Goal: Task Accomplishment & Management: Use online tool/utility

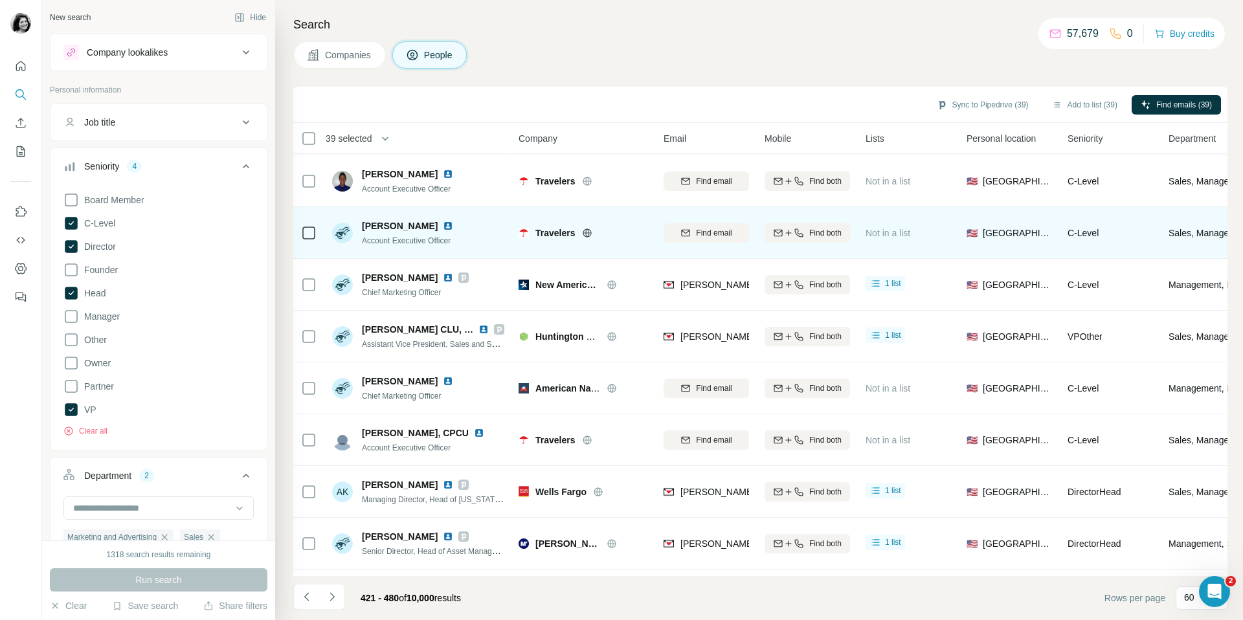
scroll to position [2528, 0]
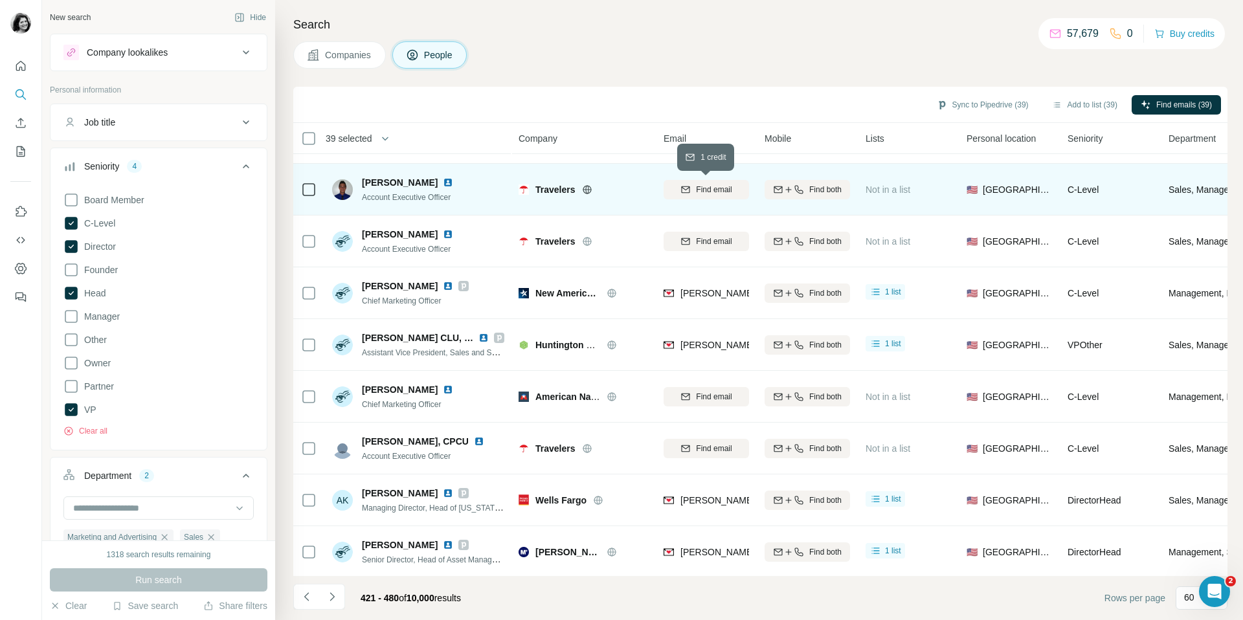
click at [709, 192] on span "Find email" at bounding box center [714, 190] width 36 height 12
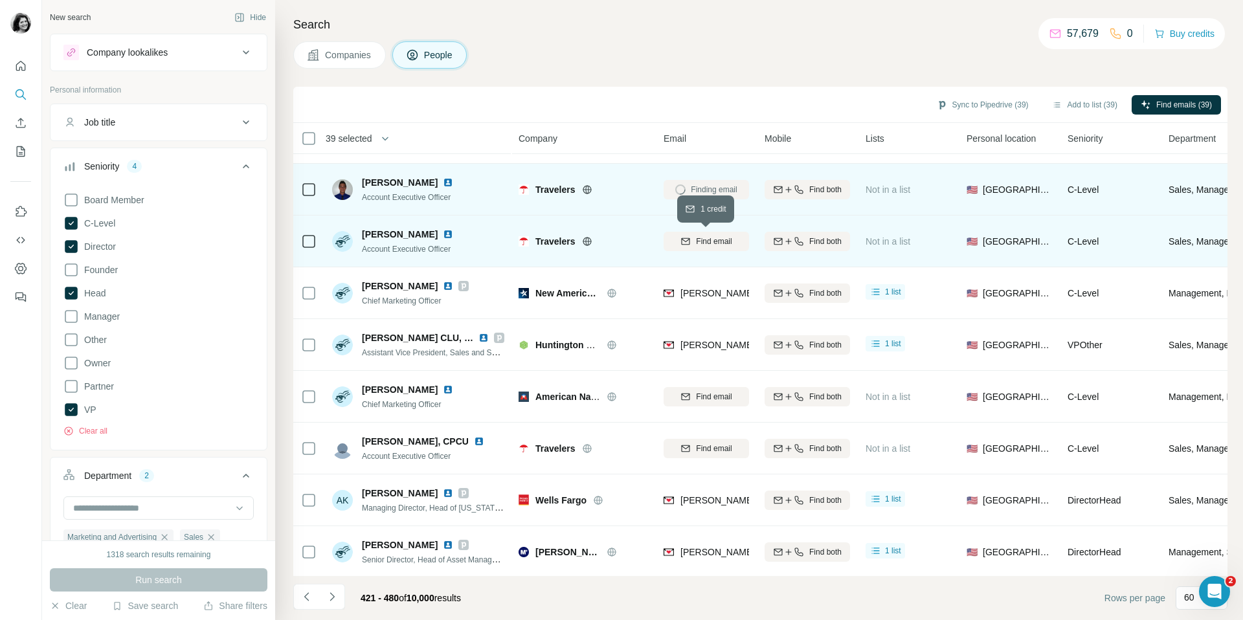
click at [710, 242] on span "Find email" at bounding box center [714, 242] width 36 height 12
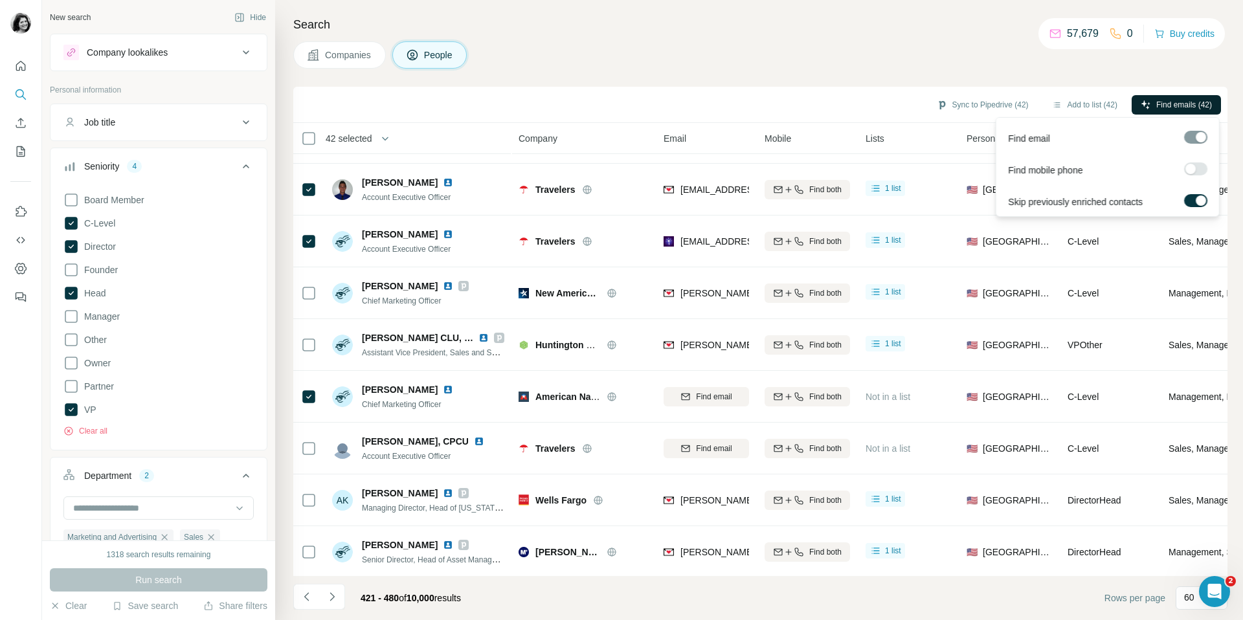
click at [1149, 102] on button "Find emails (42)" at bounding box center [1175, 104] width 89 height 19
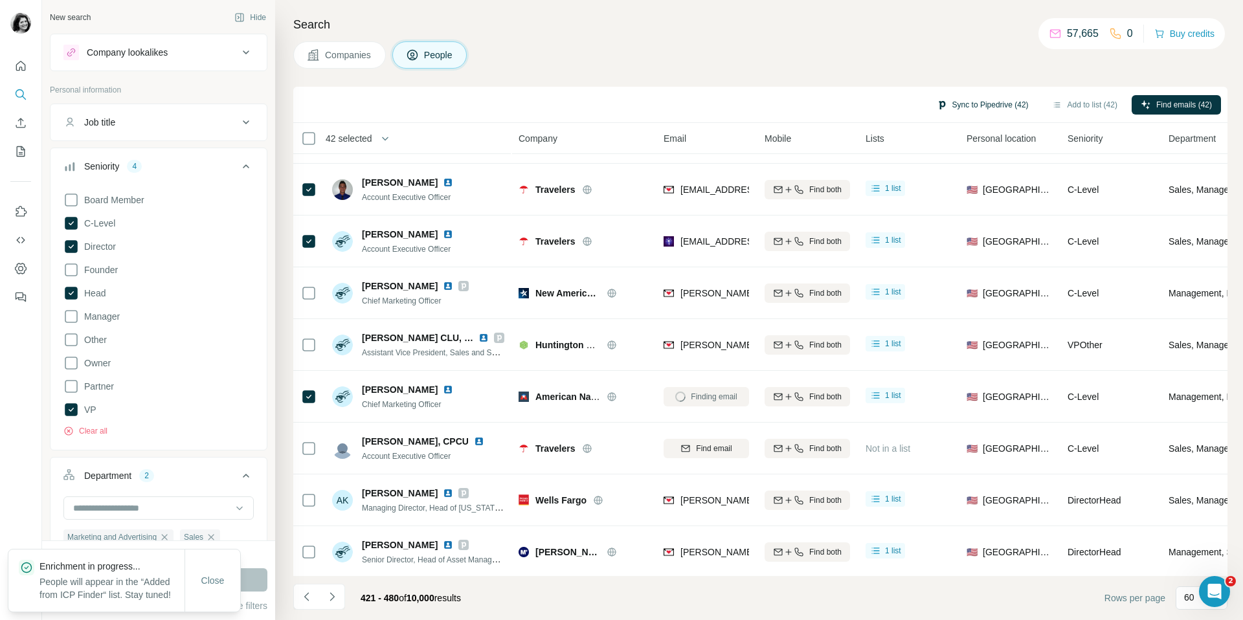
click at [953, 99] on button "Sync to Pipedrive (42)" at bounding box center [983, 104] width 110 height 19
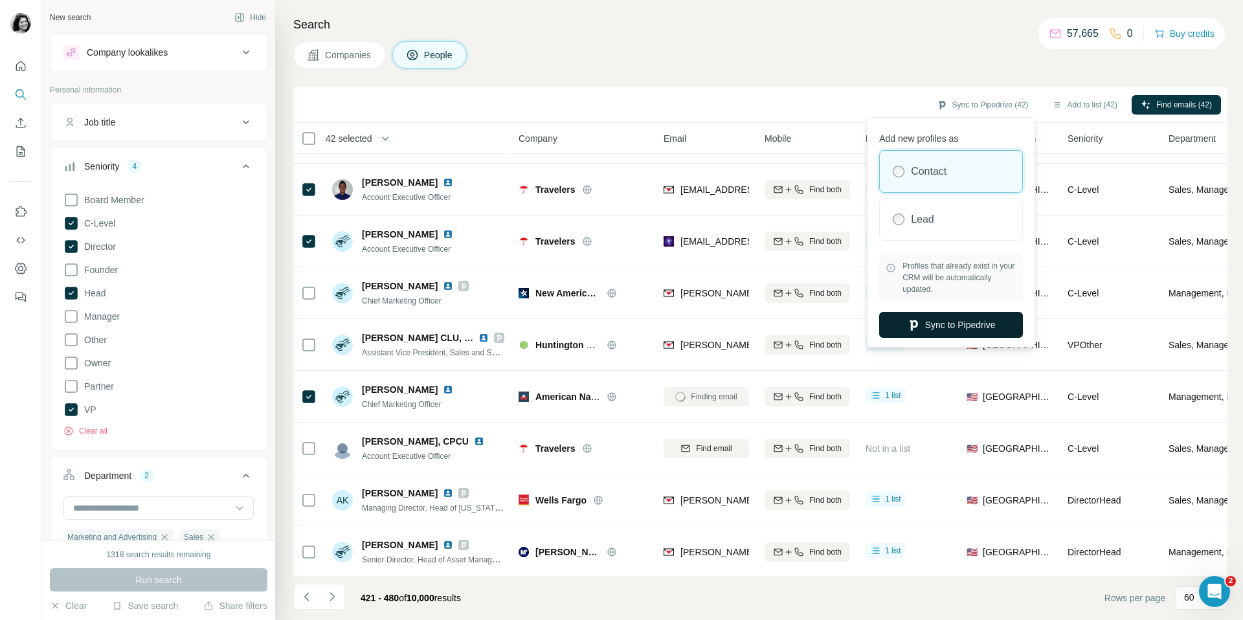
click at [964, 328] on button "Sync to Pipedrive" at bounding box center [951, 325] width 144 height 26
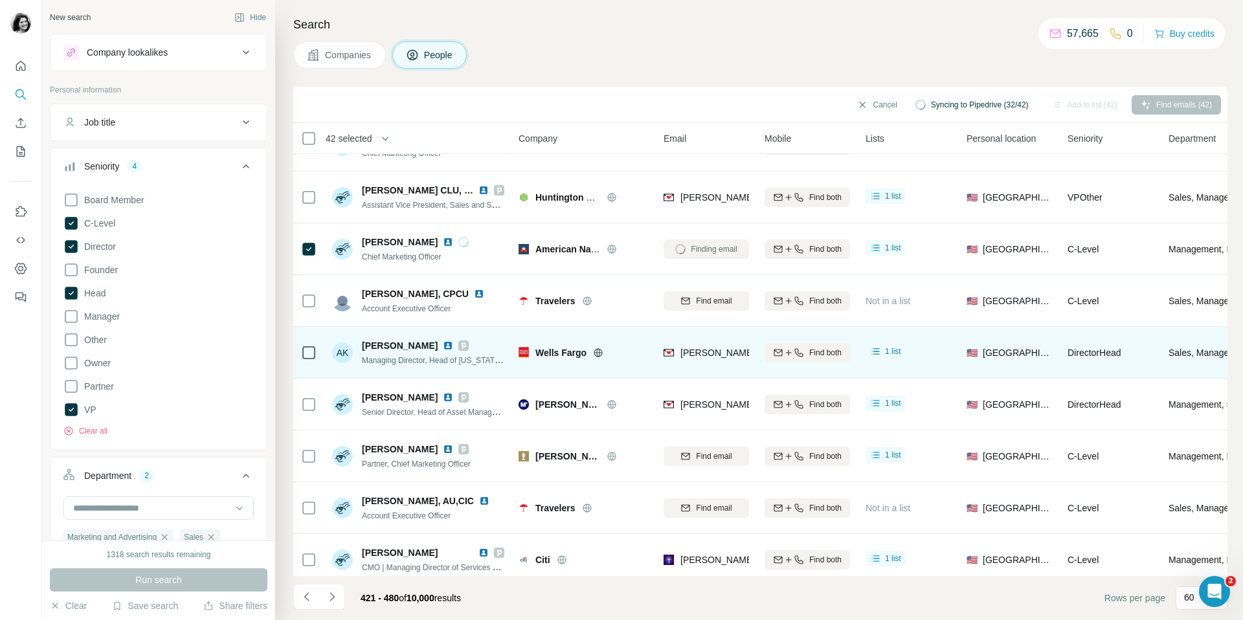
scroll to position [2685, 0]
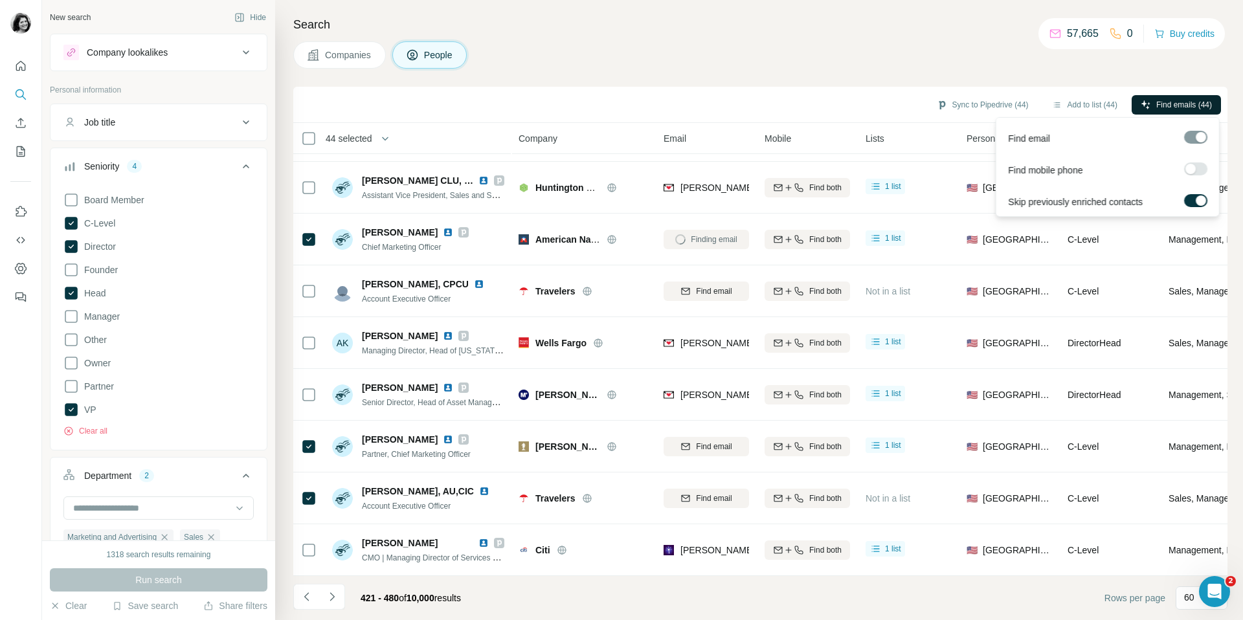
click at [1181, 102] on span "Find emails (44)" at bounding box center [1184, 105] width 56 height 12
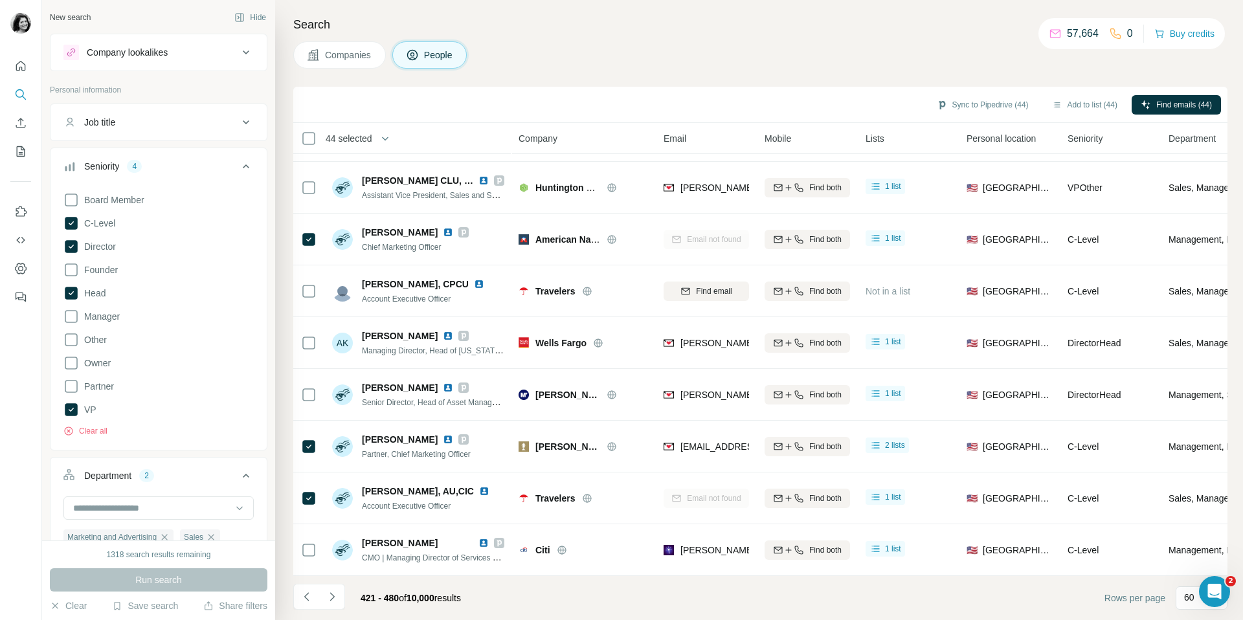
click at [362, 139] on span "44 selected" at bounding box center [349, 138] width 47 height 13
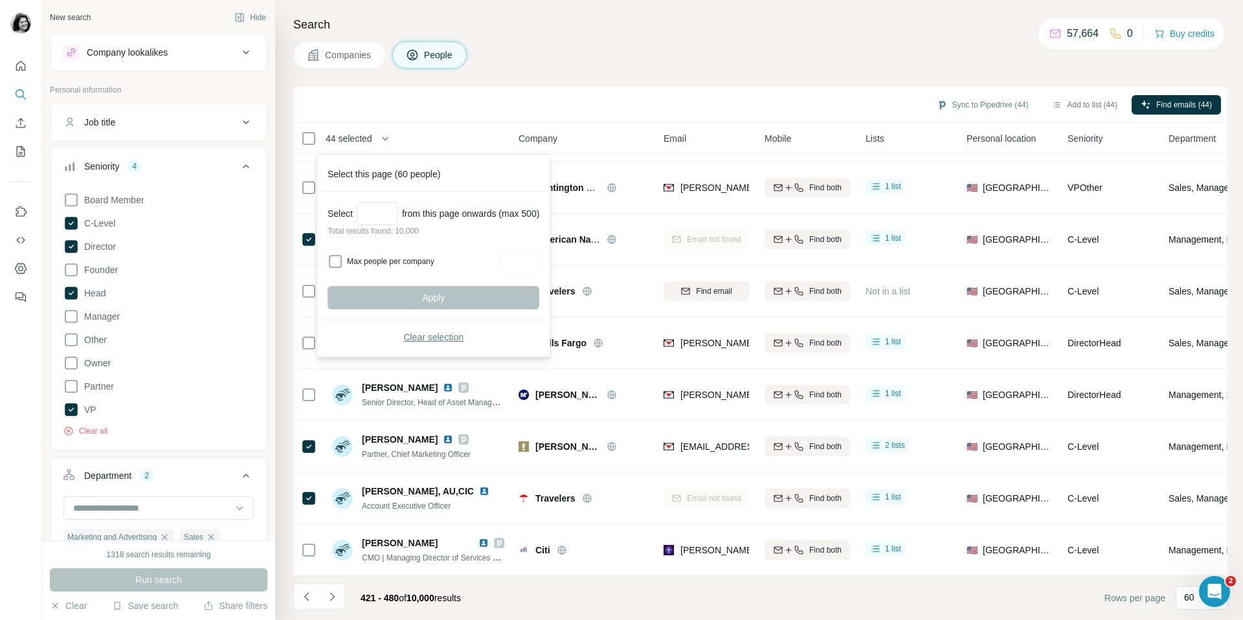
click at [427, 337] on span "Clear selection" at bounding box center [433, 337] width 60 height 13
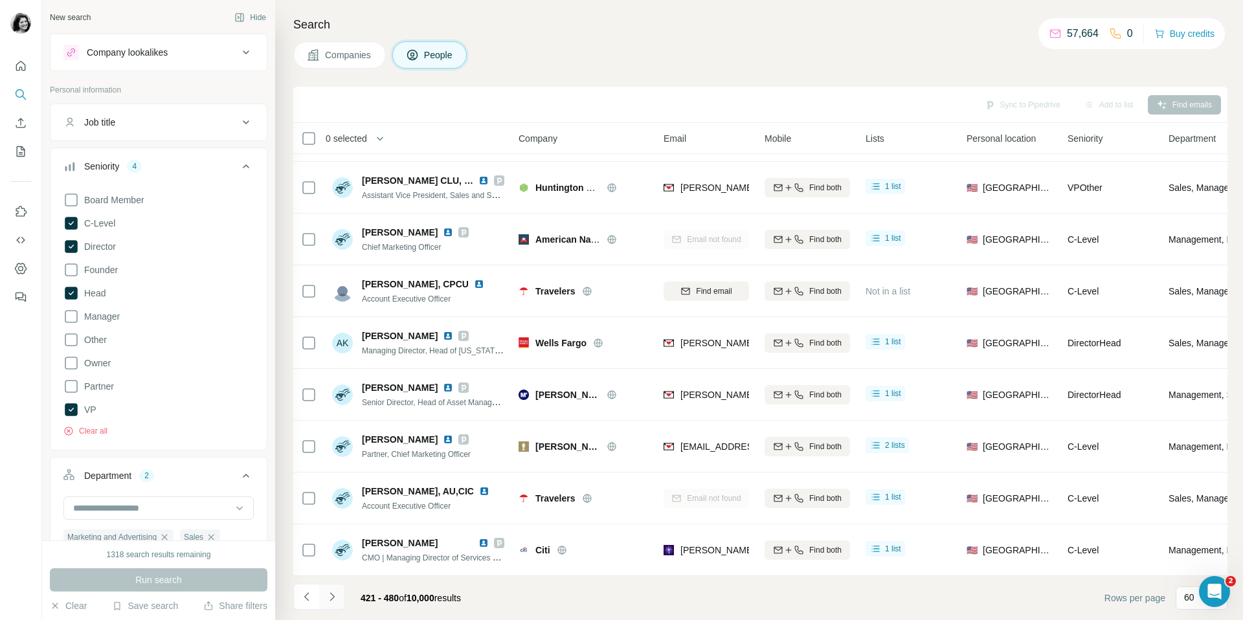
click at [333, 599] on icon "Navigate to next page" at bounding box center [332, 596] width 13 height 13
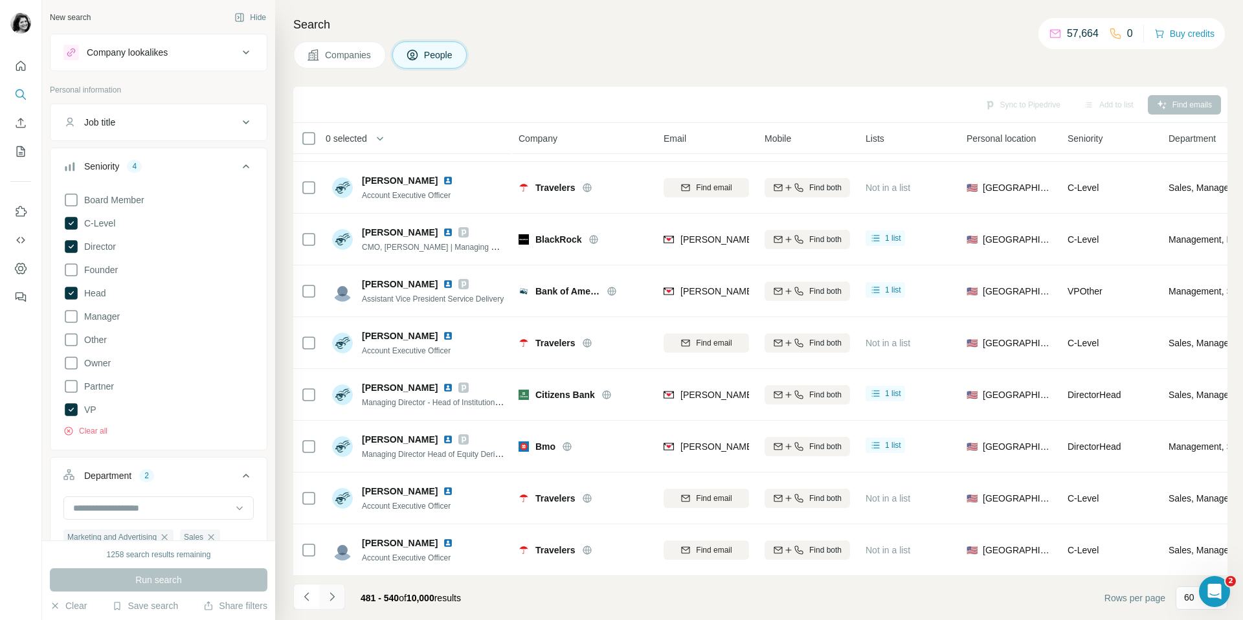
click at [329, 599] on icon "Navigate to next page" at bounding box center [332, 596] width 13 height 13
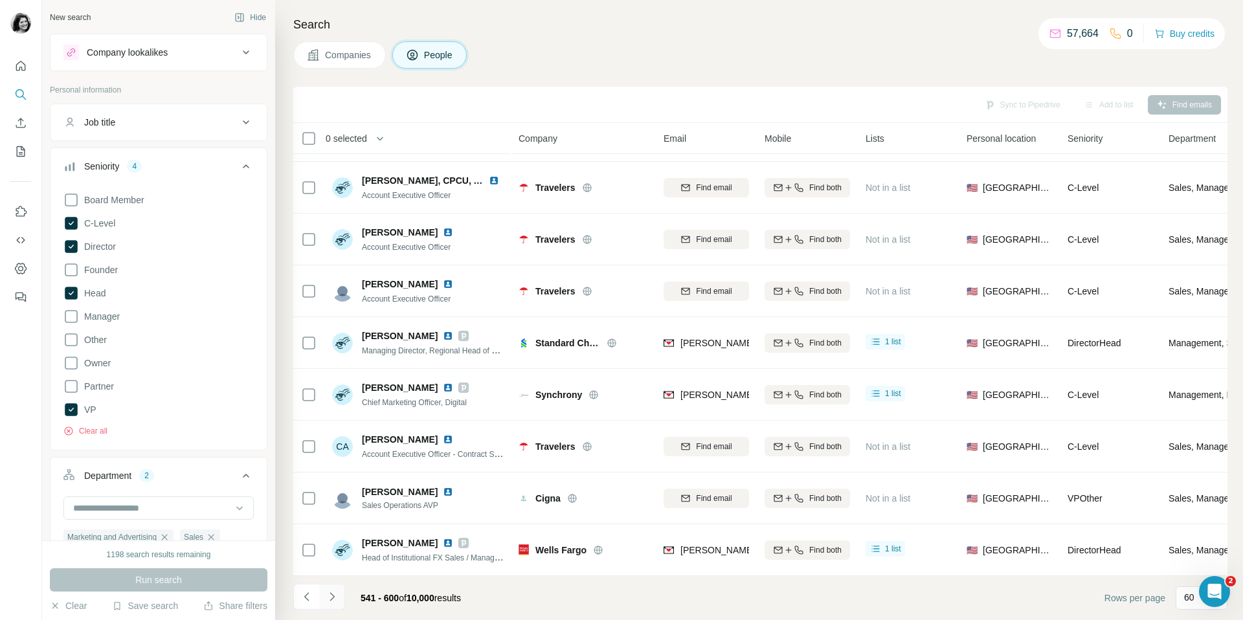
click at [330, 591] on icon "Navigate to next page" at bounding box center [332, 596] width 13 height 13
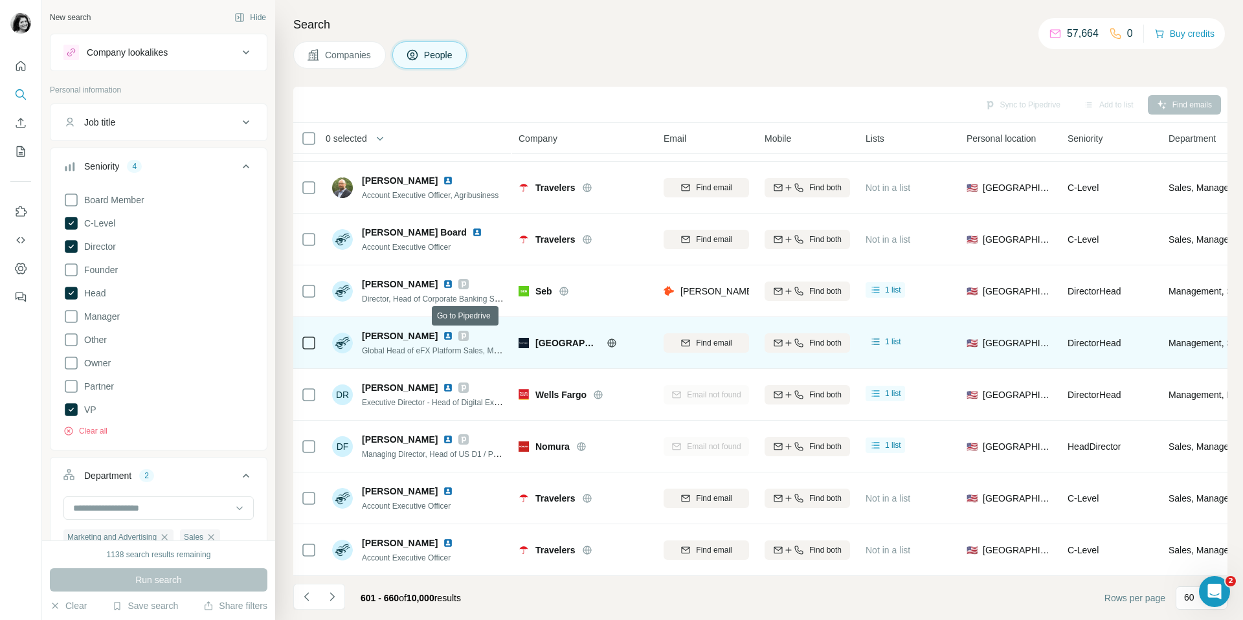
click at [466, 335] on icon at bounding box center [464, 336] width 8 height 10
click at [720, 347] on span "Find email" at bounding box center [714, 343] width 36 height 12
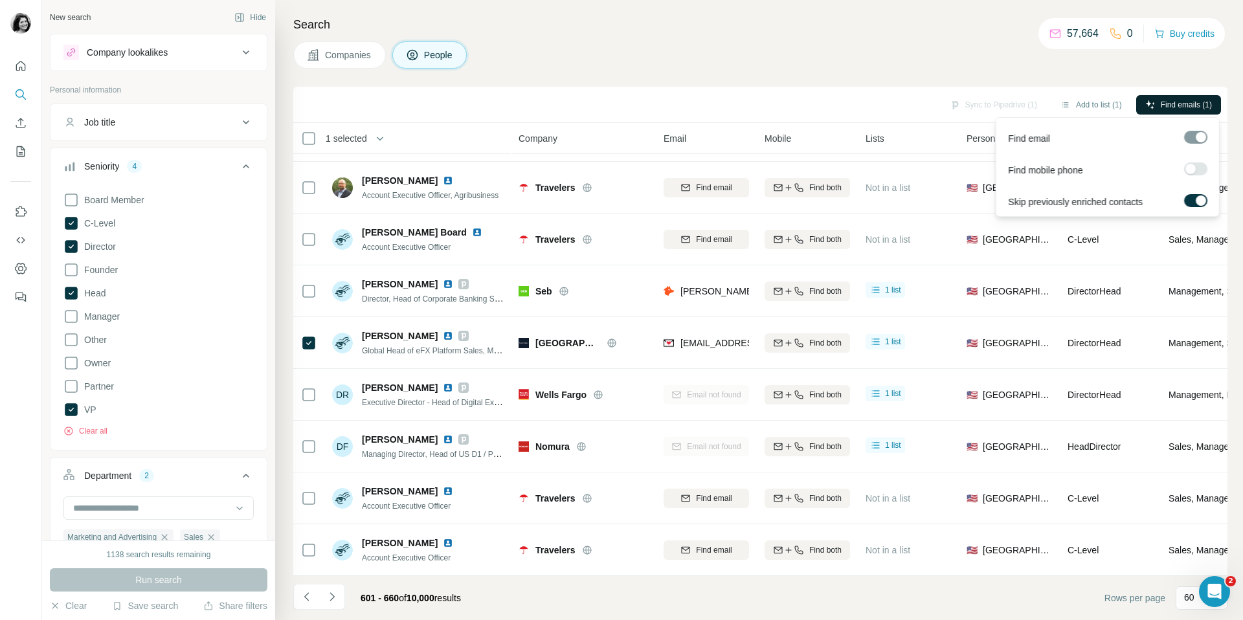
click at [1185, 106] on span "Find emails (1)" at bounding box center [1186, 105] width 51 height 12
click at [907, 73] on div "Search Companies People Sync to Pipedrive (1) Add to list (1) Find emails (1) 1…" at bounding box center [759, 310] width 968 height 620
click at [983, 102] on button "Sync to Pipedrive (1)" at bounding box center [993, 104] width 106 height 19
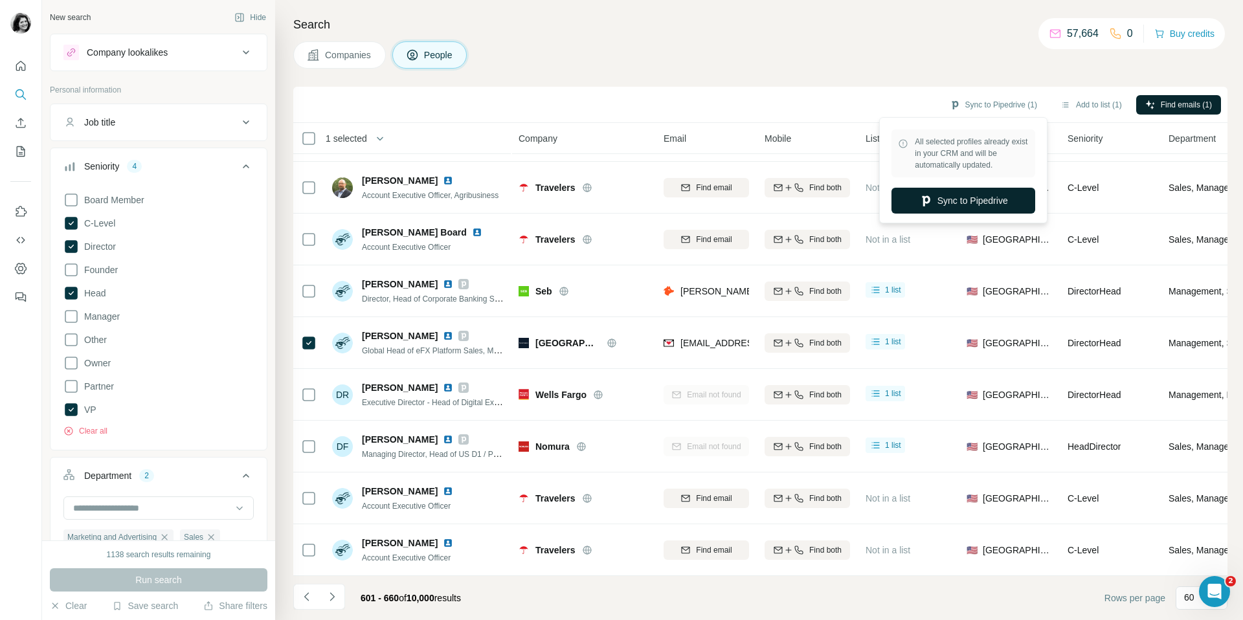
click at [930, 201] on button "Sync to Pipedrive" at bounding box center [963, 201] width 144 height 26
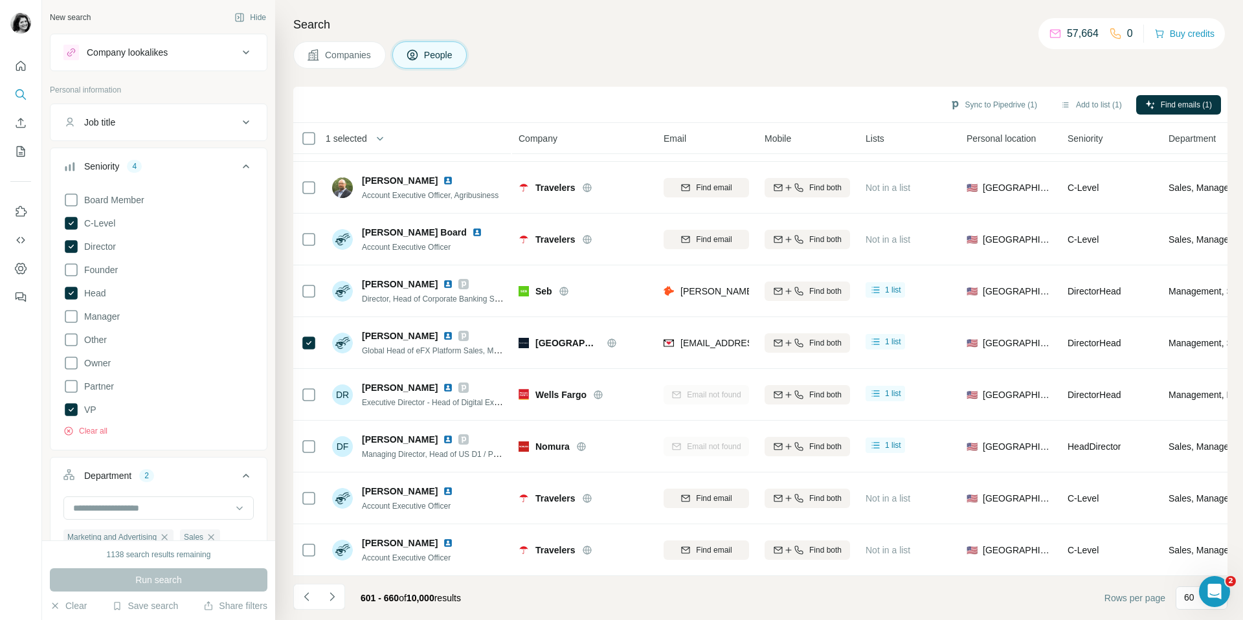
scroll to position [47, 0]
click at [334, 597] on icon "Navigate to next page" at bounding box center [331, 596] width 5 height 8
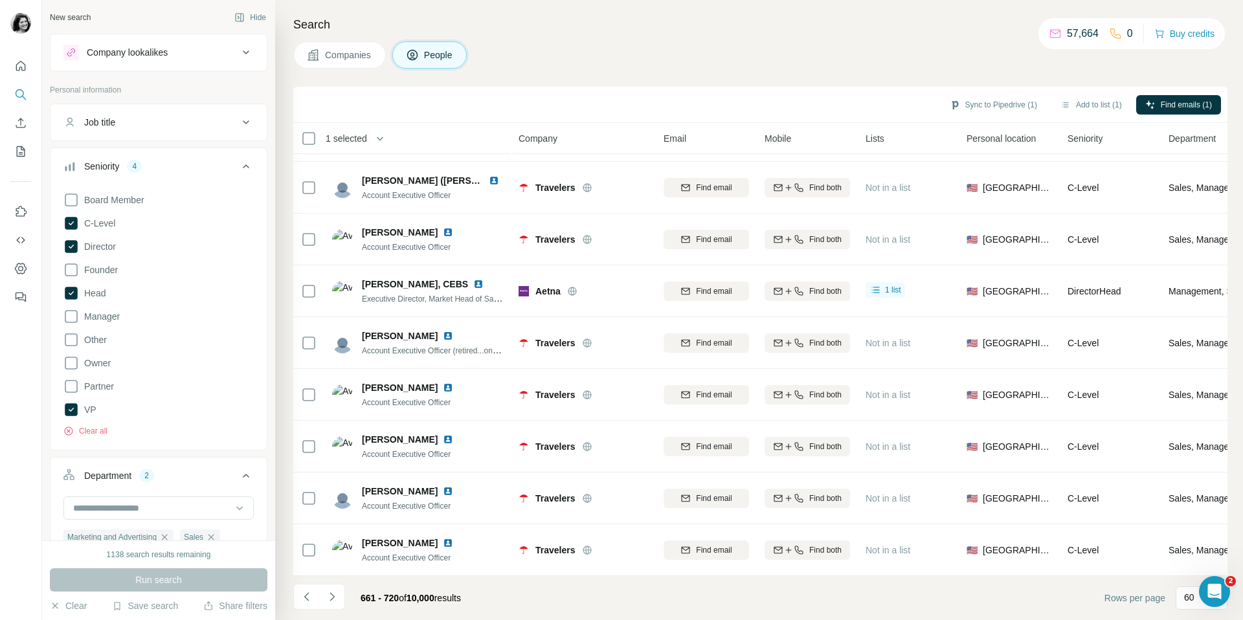
scroll to position [2685, 0]
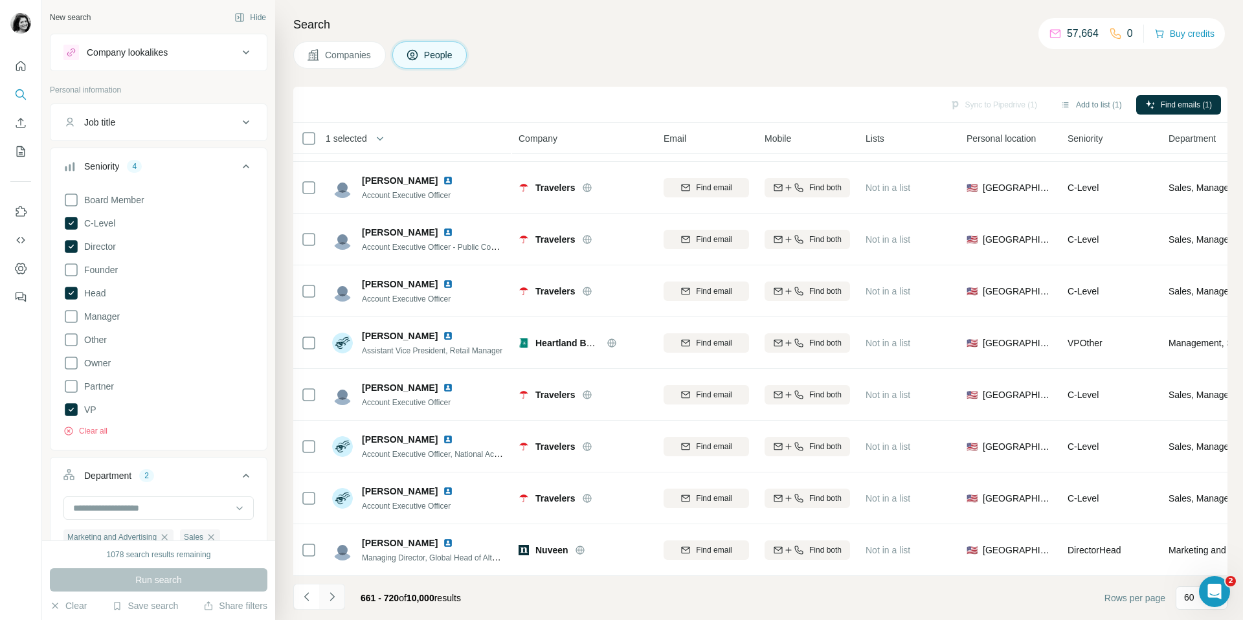
click at [333, 595] on icon "Navigate to next page" at bounding box center [331, 596] width 5 height 8
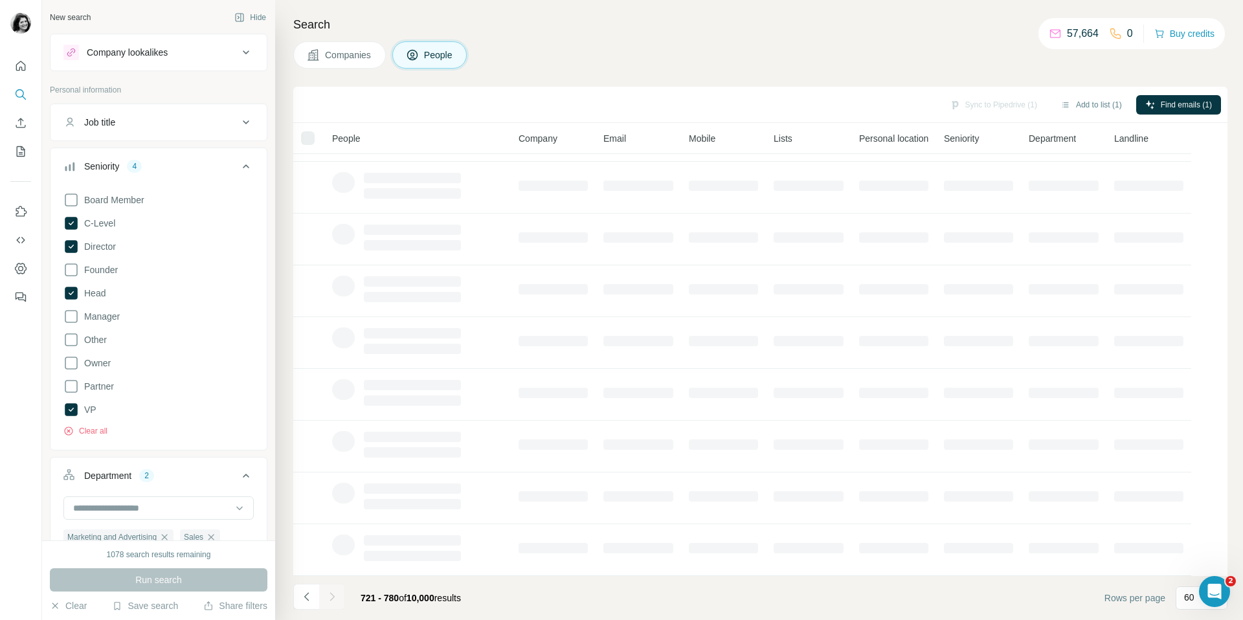
scroll to position [96, 0]
click at [309, 600] on icon "Navigate to previous page" at bounding box center [306, 596] width 13 height 13
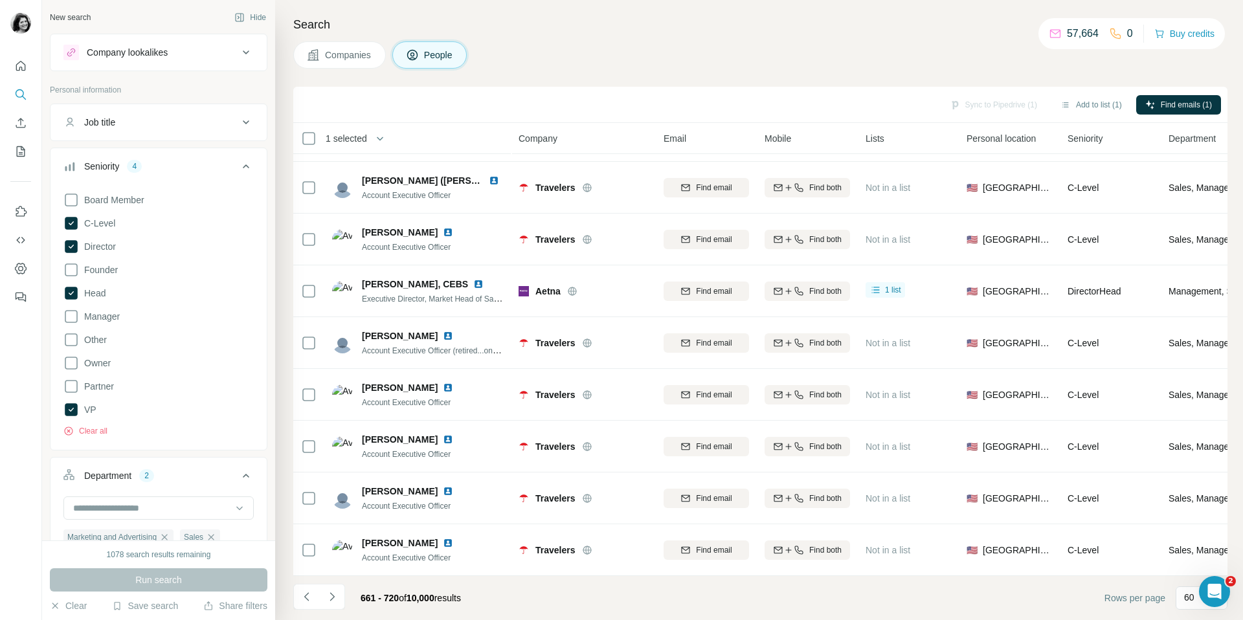
scroll to position [2685, 0]
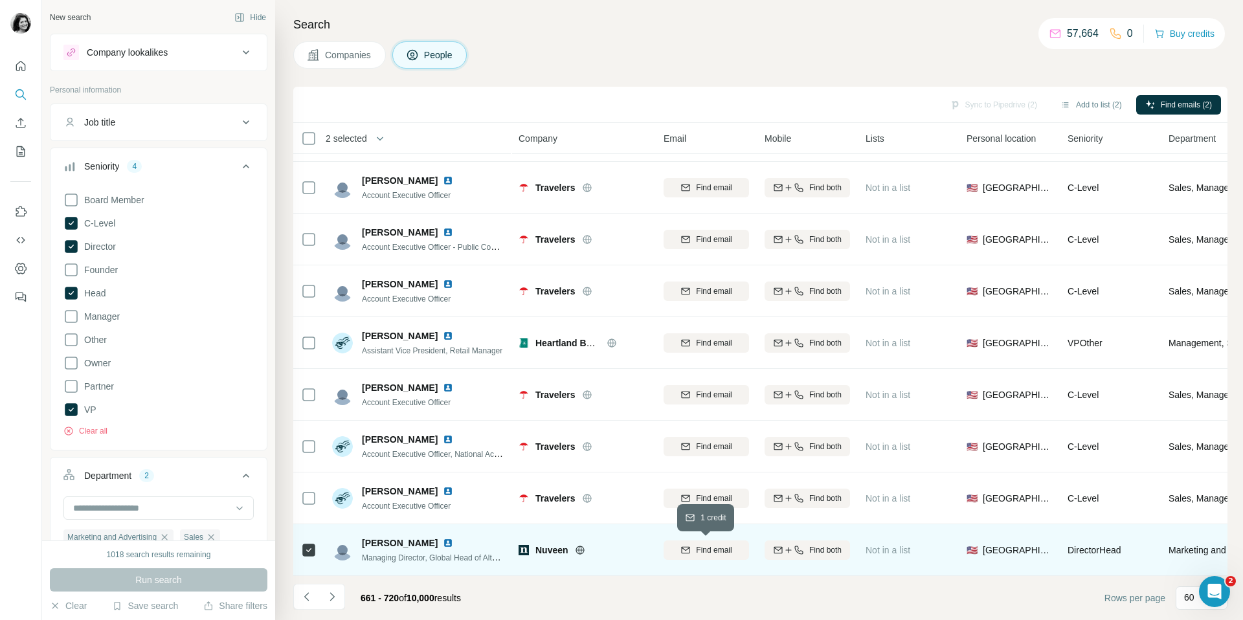
click at [698, 552] on span "Find email" at bounding box center [714, 550] width 36 height 12
click at [336, 595] on icon "Navigate to next page" at bounding box center [332, 596] width 13 height 13
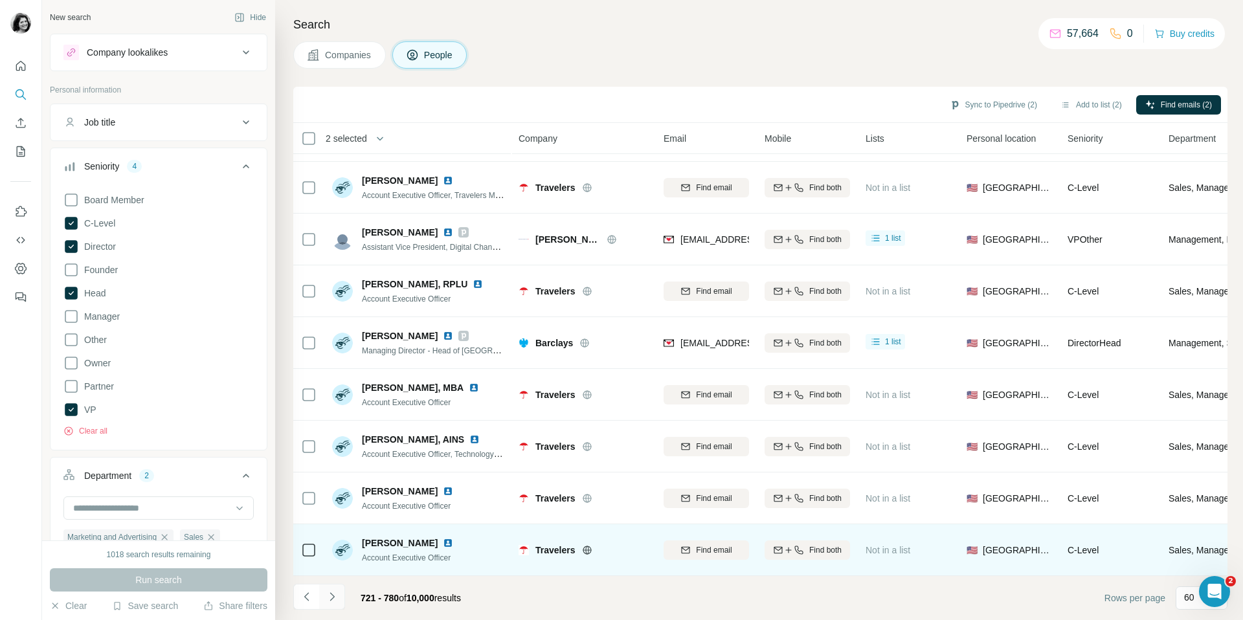
click at [335, 599] on icon "Navigate to next page" at bounding box center [332, 596] width 13 height 13
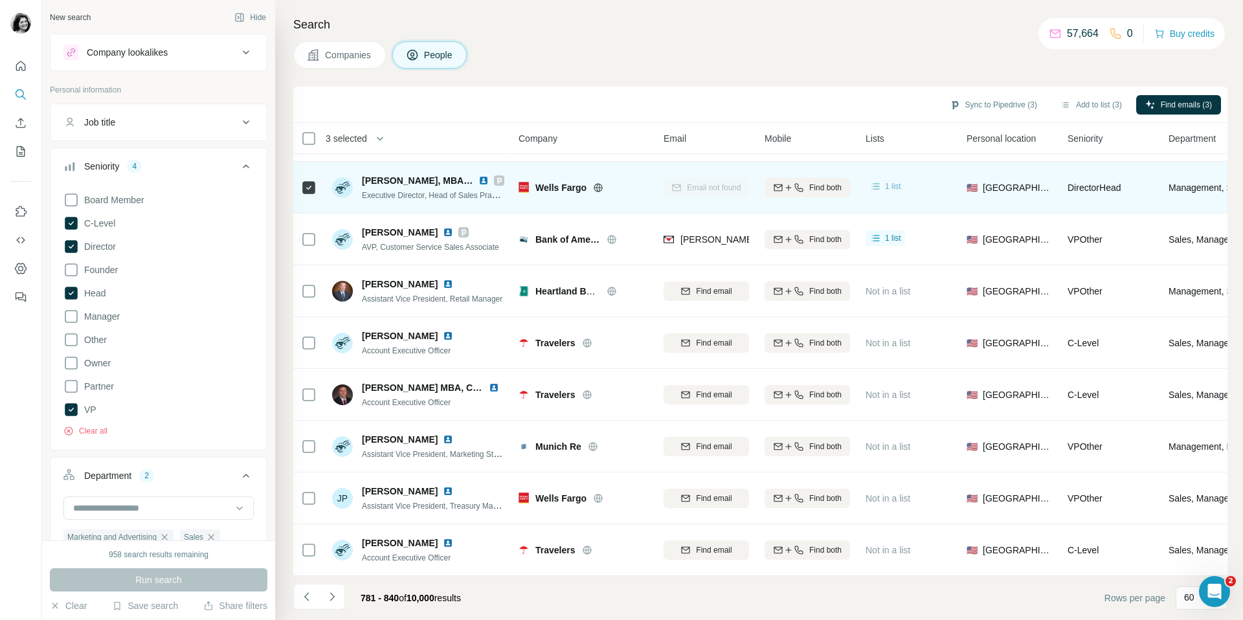
click at [898, 184] on span "1 list" at bounding box center [893, 187] width 16 height 12
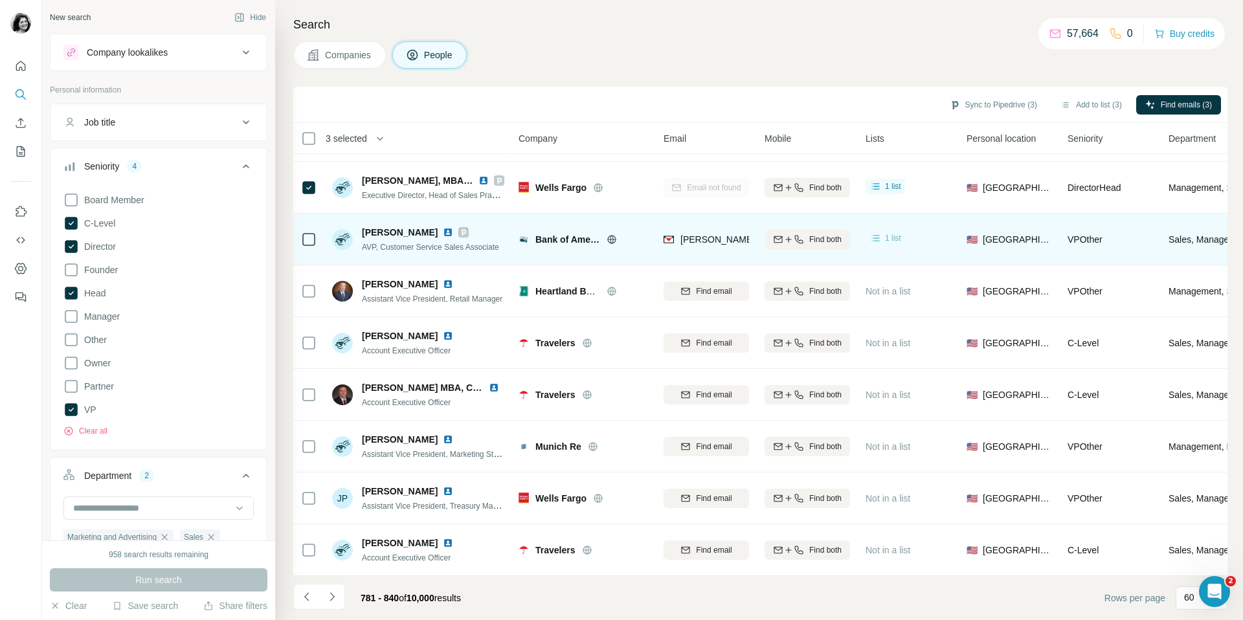
click at [894, 239] on span "1 list" at bounding box center [893, 238] width 16 height 12
